Goal: Task Accomplishment & Management: Manage account settings

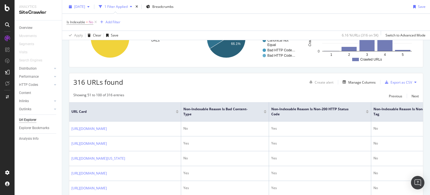
scroll to position [56, 0]
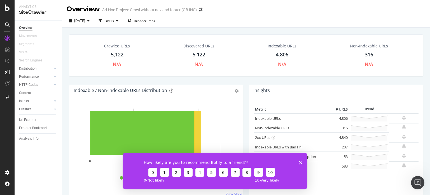
click at [302, 164] on div "How likely are you to recommend Botify to a friend? 0 1 2 3 4 5 6 7 8 9 10 0 - …" at bounding box center [215, 170] width 185 height 37
click at [301, 162] on icon "Close survey" at bounding box center [300, 162] width 3 height 3
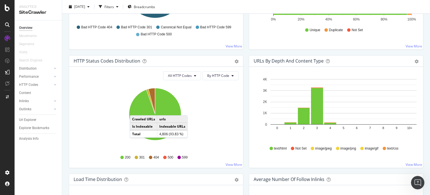
scroll to position [308, 0]
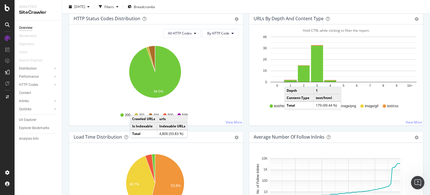
click at [288, 80] on rect "A chart." at bounding box center [291, 81] width 12 height 2
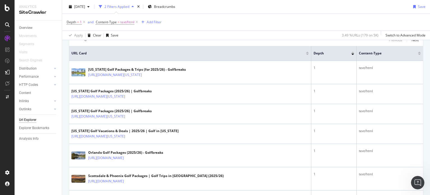
scroll to position [168, 0]
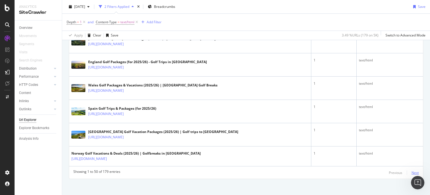
click at [412, 170] on div "Next" at bounding box center [415, 172] width 7 height 5
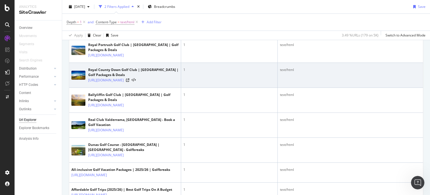
scroll to position [234, 0]
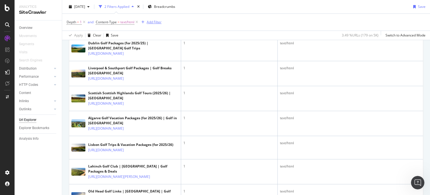
click at [159, 21] on div "Add Filter" at bounding box center [154, 22] width 15 height 5
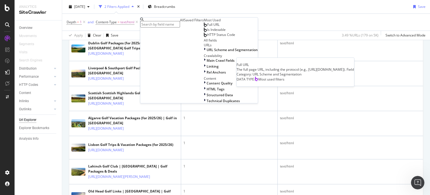
click at [207, 27] on span "Full URL" at bounding box center [213, 24] width 12 height 5
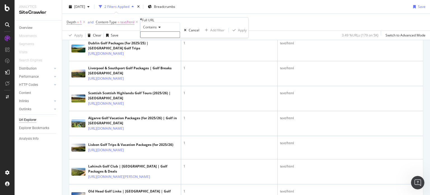
click at [151, 38] on div "Contains" at bounding box center [160, 29] width 40 height 15
click at [151, 38] on input "text" at bounding box center [160, 34] width 40 height 6
type input "en-gb"
click at [238, 34] on div "Apply" at bounding box center [242, 31] width 9 height 5
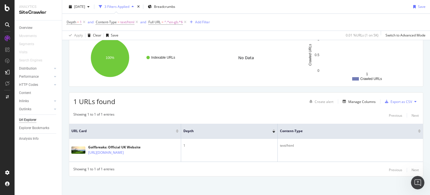
scroll to position [84, 0]
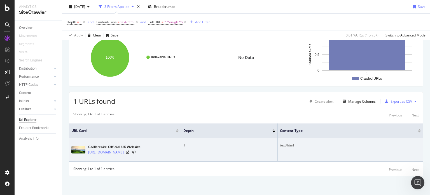
click at [124, 150] on link "[URL][DOMAIN_NAME]" at bounding box center [106, 152] width 36 height 6
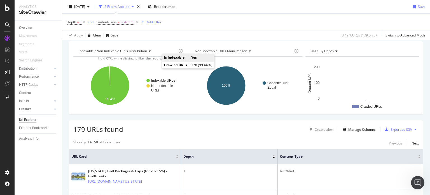
scroll to position [140, 0]
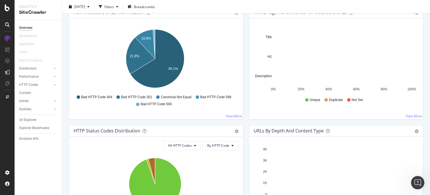
scroll to position [308, 0]
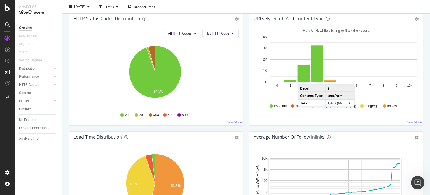
click at [302, 78] on rect "A chart." at bounding box center [304, 74] width 12 height 16
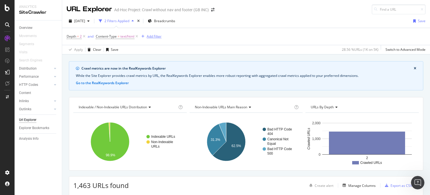
click at [161, 37] on div "Add Filter" at bounding box center [154, 36] width 15 height 5
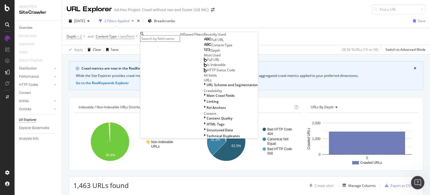
click at [204, 53] on div "Full URL Content-Type Depth" at bounding box center [231, 45] width 54 height 16
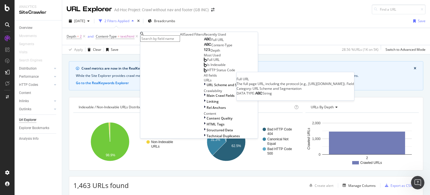
click at [212, 42] on span "Full URL" at bounding box center [218, 39] width 12 height 5
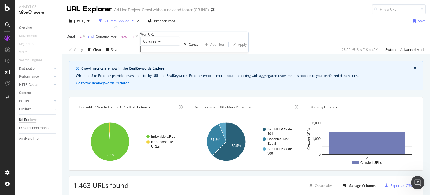
click at [162, 52] on input "text" at bounding box center [160, 49] width 40 height 6
type input "en-gb"
click at [238, 48] on div "Apply" at bounding box center [242, 46] width 9 height 5
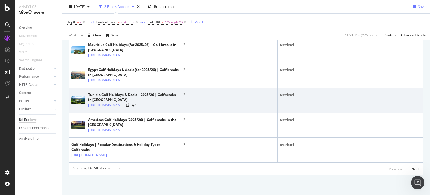
scroll to position [1412, 0]
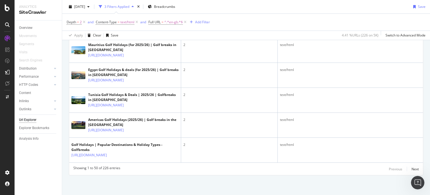
click at [415, 168] on div "Showing 1 to 50 of 226 entries Previous Next" at bounding box center [246, 168] width 354 height 7
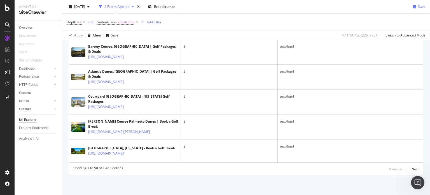
scroll to position [1369, 0]
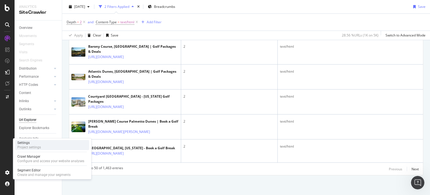
click at [37, 145] on div "Project settings" at bounding box center [29, 147] width 24 height 4
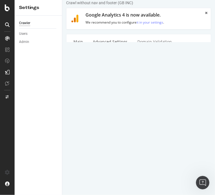
click at [123, 42] on link "Advanced Settings" at bounding box center [109, 41] width 43 height 15
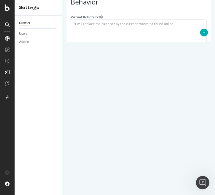
scroll to position [392, 0]
type input "tduncombe@golfbreaks.com"
click at [133, 67] on textarea at bounding box center [138, 45] width 136 height 52
click at [106, 53] on textarea at bounding box center [138, 45] width 136 height 52
paste textarea "#New site robots.txt User-agent: * Disallow: /? Disallow: */packages Disallow: …"
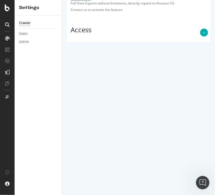
scroll to position [0, 0]
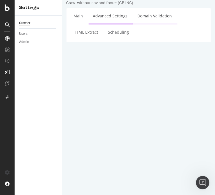
type textarea "#New site robots.txt User-agent: * Disallow: /? Disallow: */packages Disallow: …"
drag, startPoint x: 152, startPoint y: 17, endPoint x: 151, endPoint y: 24, distance: 7.7
click at [152, 17] on link "Domain Validation" at bounding box center [154, 15] width 43 height 15
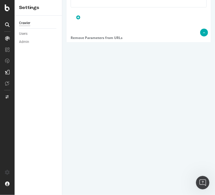
scroll to position [657, 0]
click at [115, 172] on button "Save" at bounding box center [116, 167] width 13 height 8
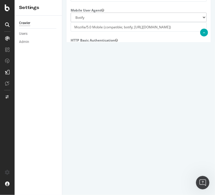
scroll to position [266, 0]
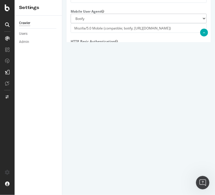
click at [160, 138] on div "show" at bounding box center [138, 135] width 144 height 5
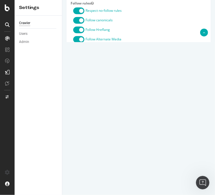
scroll to position [686, 0]
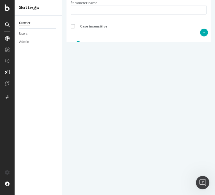
click at [115, 172] on button "Save" at bounding box center [116, 167] width 13 height 8
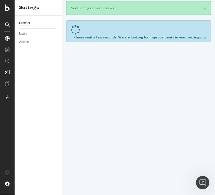
scroll to position [0, 0]
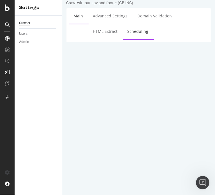
click at [80, 14] on link "Main" at bounding box center [78, 15] width 18 height 15
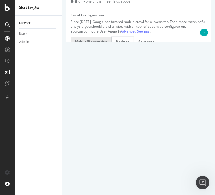
scroll to position [305, 0]
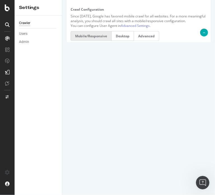
click at [150, 34] on div "Mobile/Responsive Desktop Advanced" at bounding box center [139, 36] width 142 height 11
click at [149, 40] on label "Advanced" at bounding box center [146, 36] width 25 height 10
click at [62, 0] on input "Advanced" at bounding box center [62, 0] width 0 height 0
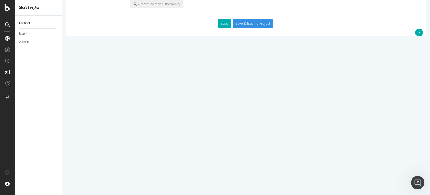
scroll to position [342, 0]
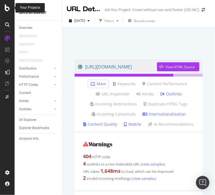
click at [8, 9] on icon at bounding box center [7, 7] width 5 height 7
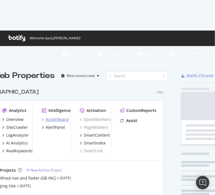
scroll to position [186, 206]
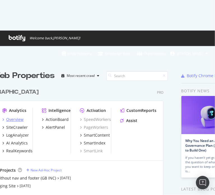
click at [5, 117] on div "Overview" at bounding box center [12, 120] width 21 height 6
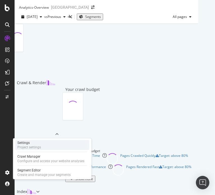
click at [50, 144] on div "Settings Project settings" at bounding box center [52, 145] width 74 height 10
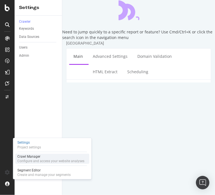
click at [49, 155] on div "Crawl Manager" at bounding box center [50, 156] width 67 height 4
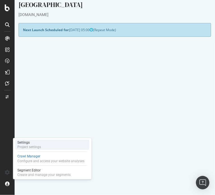
click at [50, 143] on div "Settings Project settings" at bounding box center [52, 145] width 74 height 10
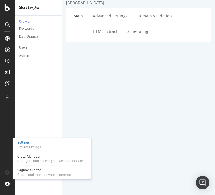
click at [172, 70] on input "[GEOGRAPHIC_DATA]" at bounding box center [138, 75] width 136 height 10
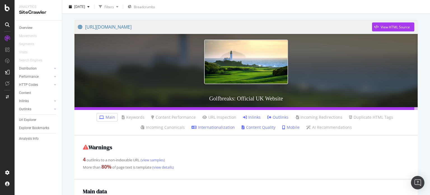
scroll to position [56, 0]
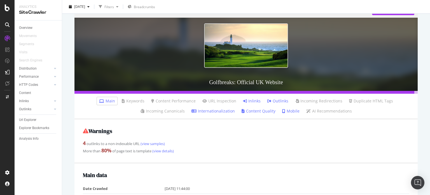
click at [252, 99] on link "Inlinks" at bounding box center [252, 101] width 18 height 6
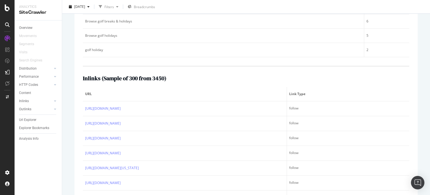
scroll to position [196, 0]
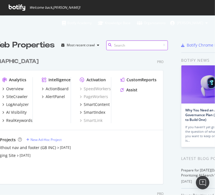
scroll to position [4, 4]
click at [96, 145] on div "Crawl without nav and footer (GB INC) [DATE] USA Staging Site [DATE] Tests" at bounding box center [71, 155] width 172 height 21
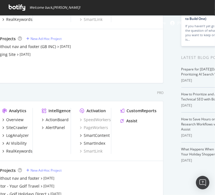
scroll to position [117, 0]
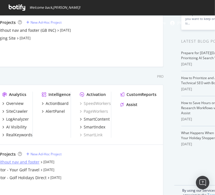
click at [26, 159] on div "Crawl without nav and footer" at bounding box center [12, 162] width 55 height 6
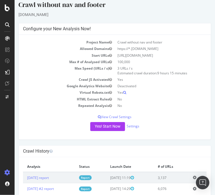
scroll to position [14, 0]
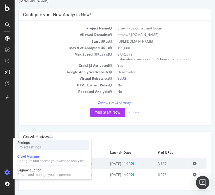
click at [35, 145] on div "Project settings" at bounding box center [29, 147] width 24 height 4
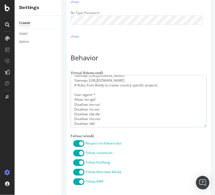
drag, startPoint x: 73, startPoint y: 86, endPoint x: 156, endPoint y: 106, distance: 85.4
click at [156, 106] on textarea "#New site robots.txt User-agent: * Disallow: /? Disallow: */packages Disallow: …" at bounding box center [138, 101] width 136 height 52
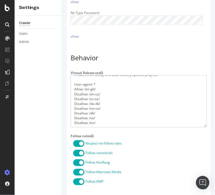
click at [91, 122] on textarea "#New site robots.txt User-agent: * Disallow: /? Disallow: */packages Disallow: …" at bounding box center [138, 101] width 136 height 52
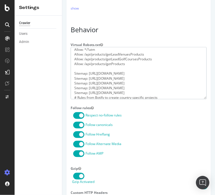
scroll to position [0, 0]
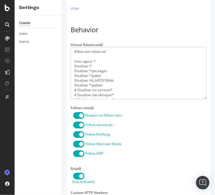
drag, startPoint x: 103, startPoint y: 103, endPoint x: 48, endPoint y: 33, distance: 88.9
click at [62, 33] on html "Crawl without nav and footer × Main Advanced Settings Domain Validation HTML Ex…" at bounding box center [138, 57] width 153 height 843
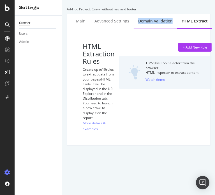
drag, startPoint x: 174, startPoint y: 22, endPoint x: 136, endPoint y: 24, distance: 37.6
click at [136, 24] on div "Domain Validation" at bounding box center [155, 21] width 43 height 15
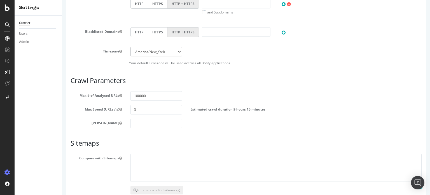
scroll to position [277, 0]
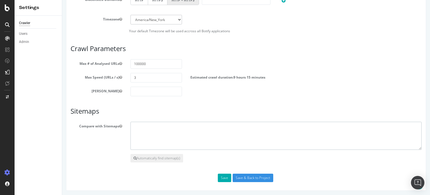
click at [184, 138] on textarea at bounding box center [276, 136] width 291 height 28
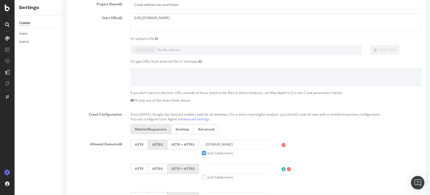
scroll to position [112, 0]
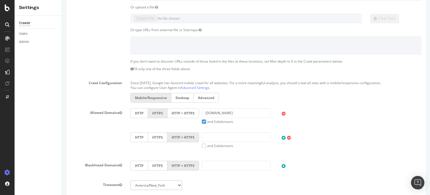
click at [210, 96] on label "Advanced" at bounding box center [206, 98] width 25 height 10
click at [62, 0] on input "Advanced" at bounding box center [62, 0] width 0 height 0
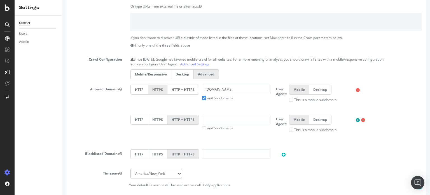
scroll to position [168, 0]
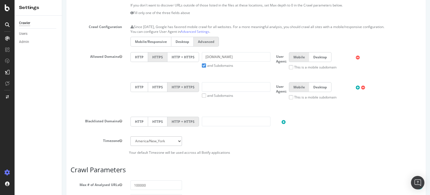
click at [150, 40] on label "Mobile/Responsive" at bounding box center [151, 42] width 41 height 10
click at [62, 0] on input "Mobile/Responsive" at bounding box center [62, 0] width 0 height 0
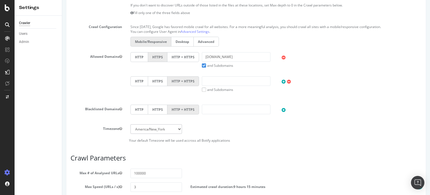
click at [206, 39] on label "Advanced" at bounding box center [206, 42] width 25 height 10
click at [62, 0] on input "Advanced" at bounding box center [62, 0] width 0 height 0
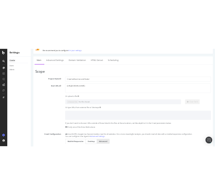
scroll to position [0, 0]
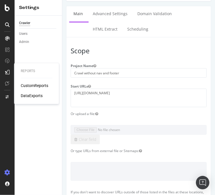
scroll to position [56, 0]
